Goal: Information Seeking & Learning: Learn about a topic

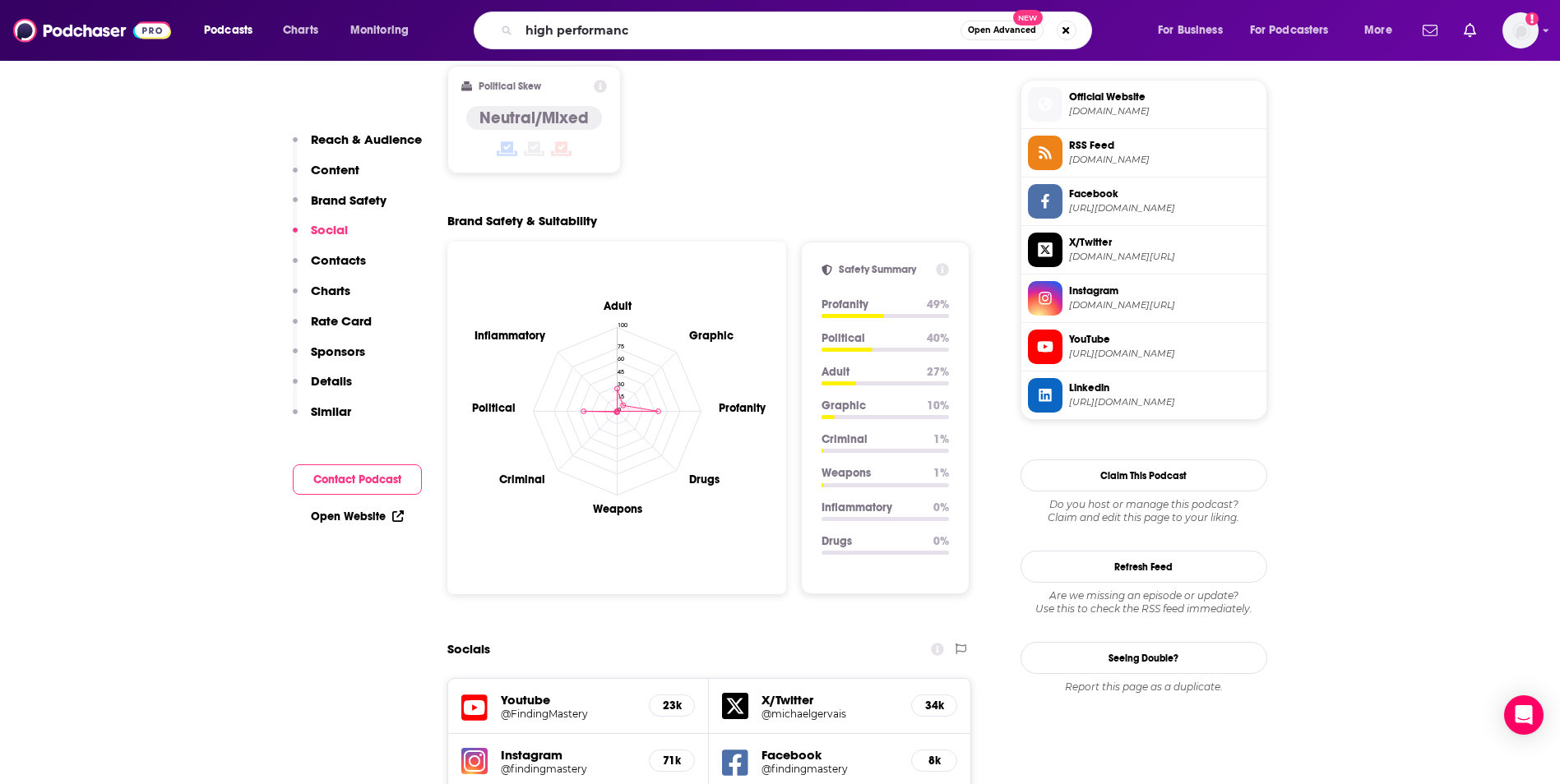
type input "high performance"
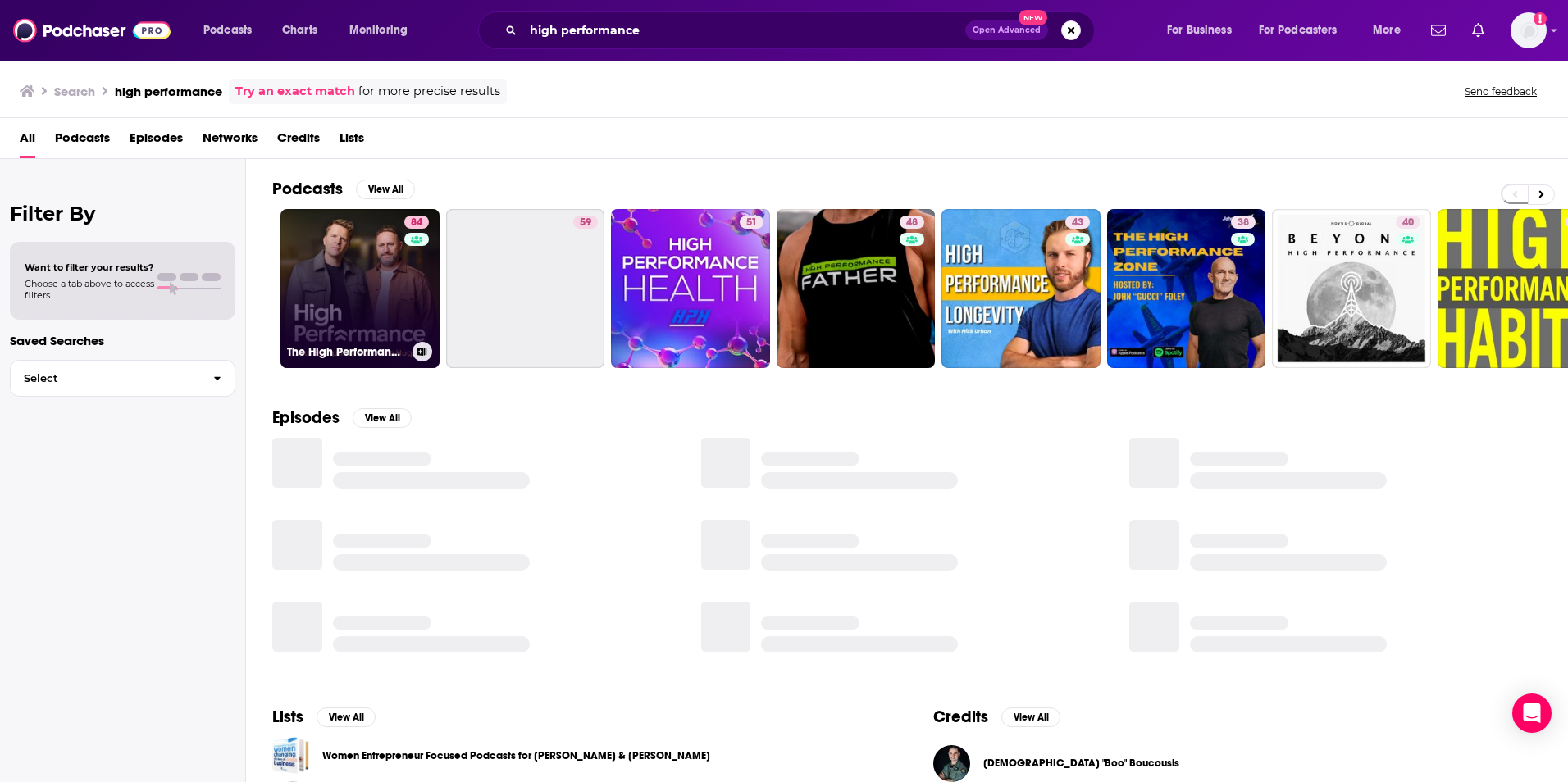
click at [386, 284] on link "84 The High Performance Podcast" at bounding box center [360, 288] width 159 height 159
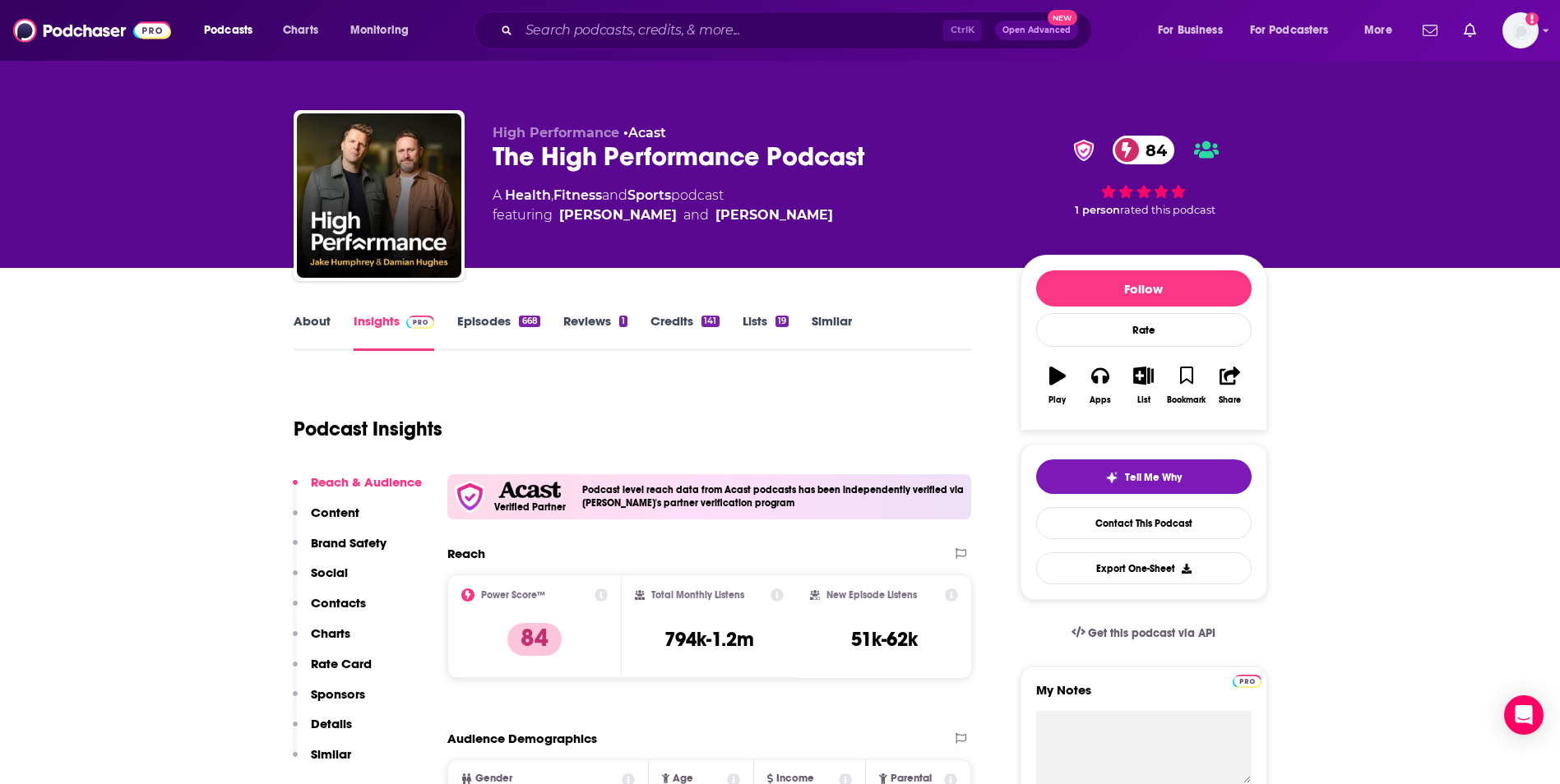
click at [507, 326] on link "Episodes 668" at bounding box center [498, 332] width 82 height 38
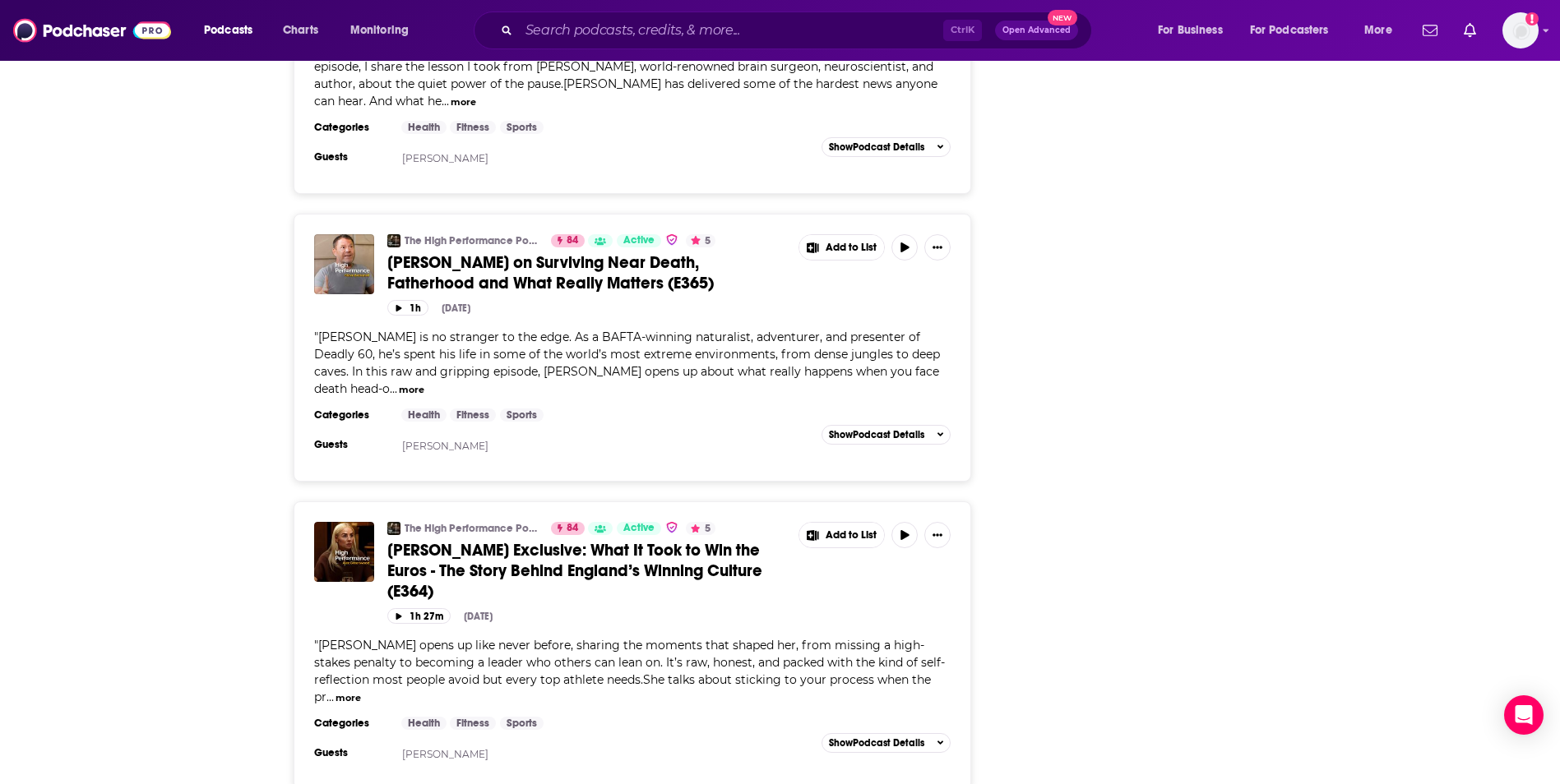
scroll to position [3781, 0]
